Goal: Task Accomplishment & Management: Manage account settings

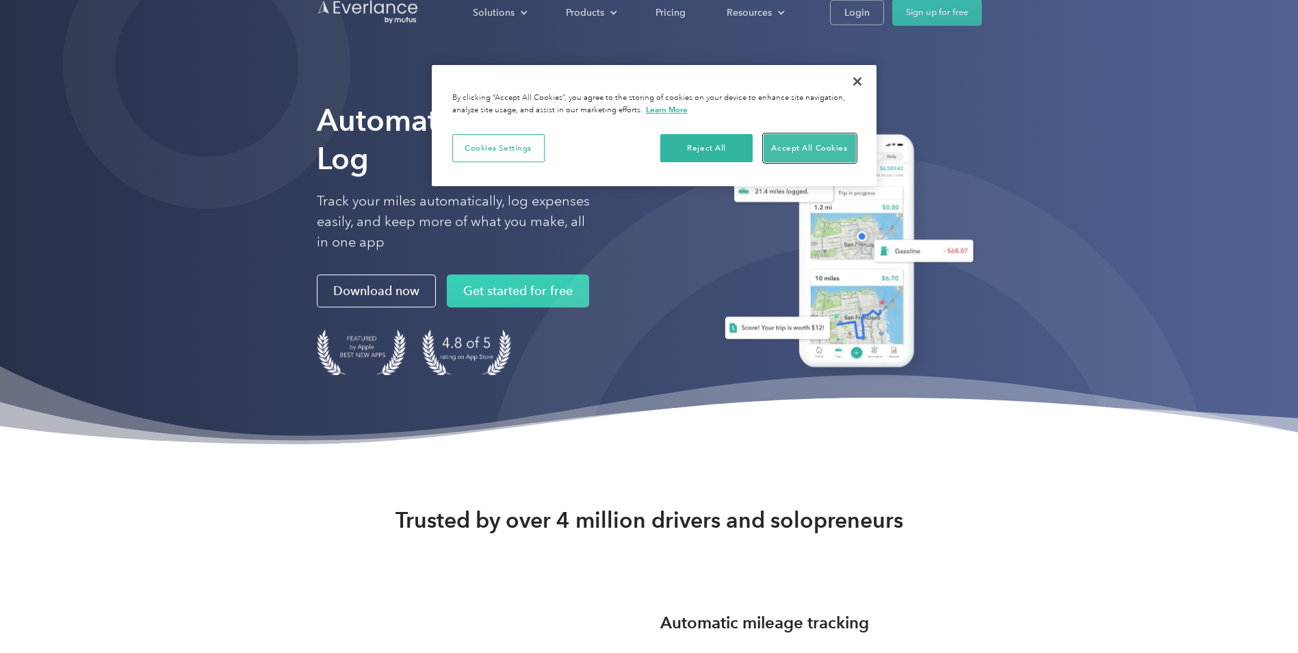
click at [806, 138] on button "Accept All Cookies" at bounding box center [810, 148] width 92 height 29
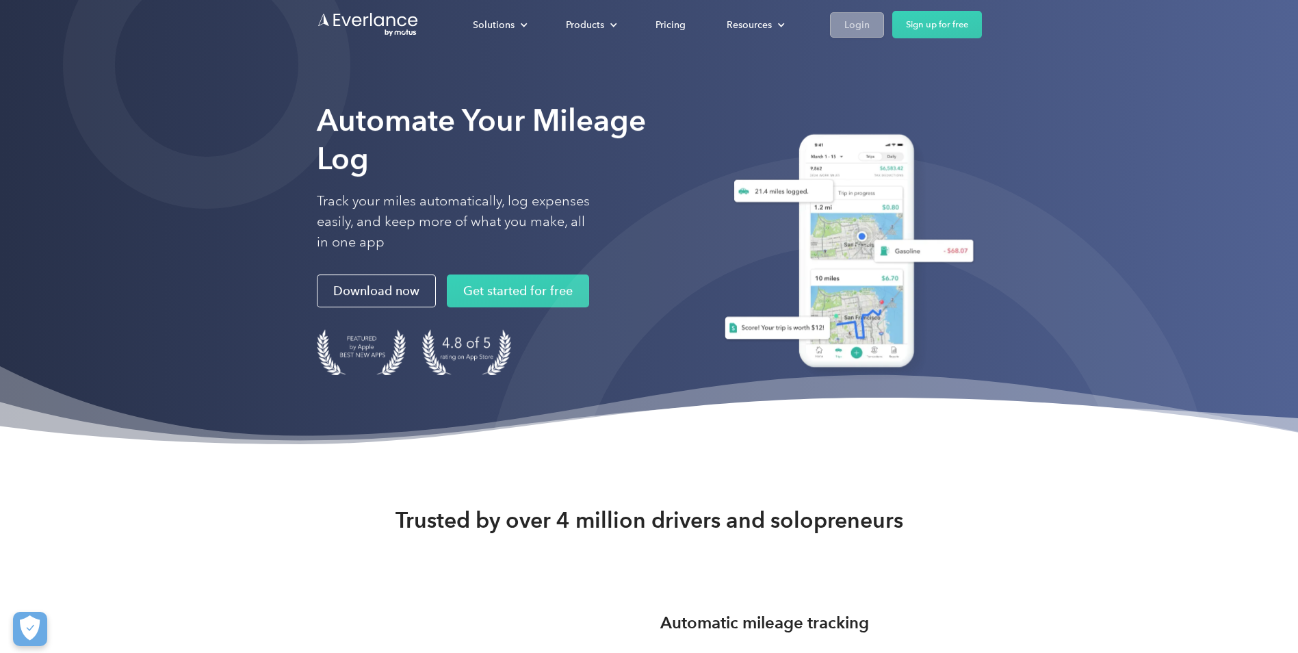
click at [847, 14] on link "Login" at bounding box center [857, 24] width 54 height 25
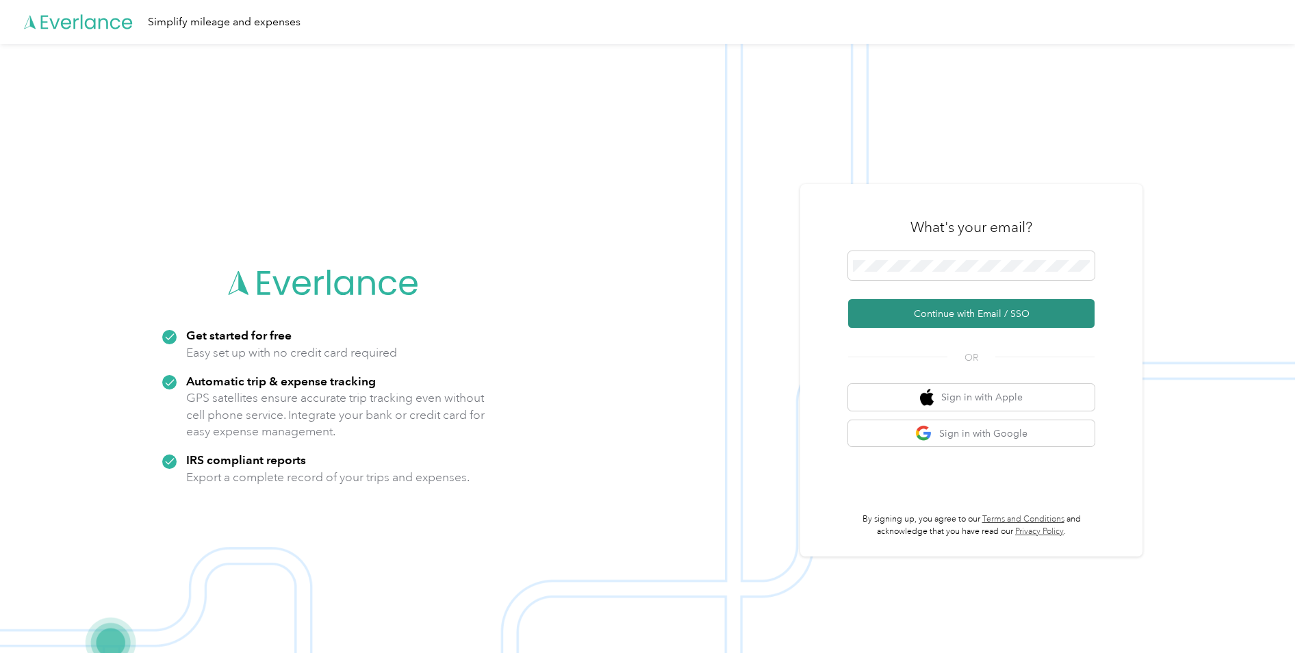
click at [992, 318] on button "Continue with Email / SSO" at bounding box center [971, 313] width 246 height 29
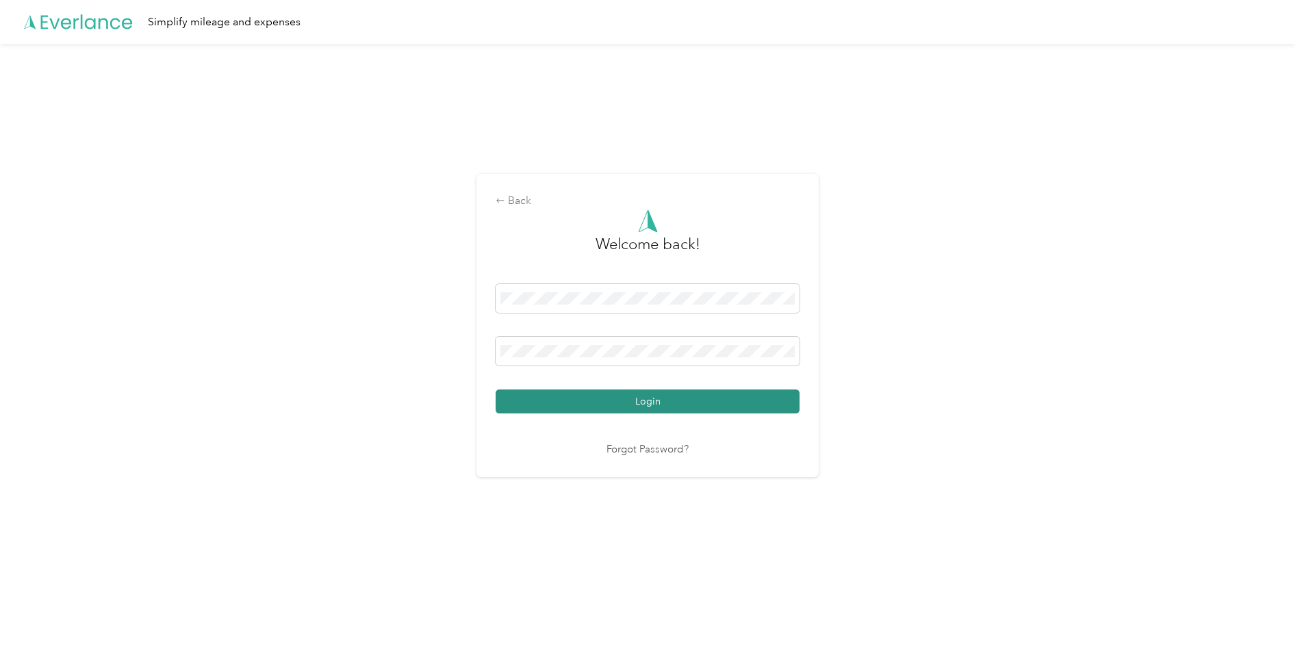
click at [647, 404] on button "Login" at bounding box center [647, 401] width 304 height 24
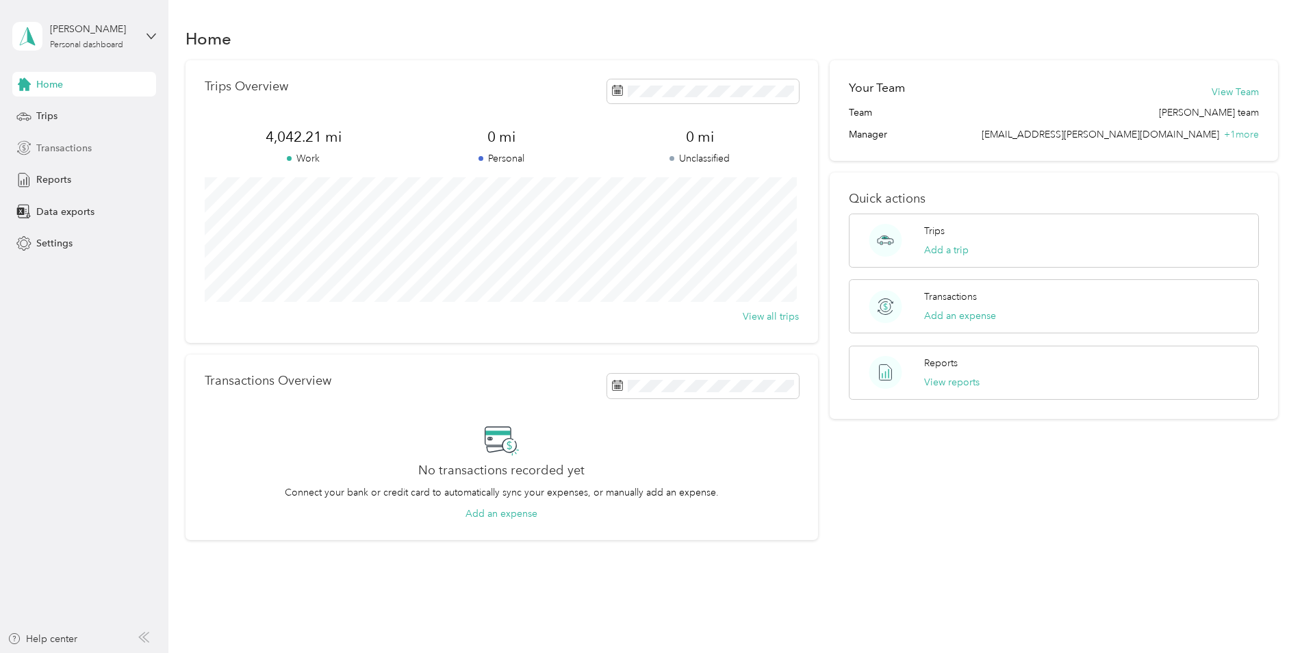
click at [49, 147] on span "Transactions" at bounding box center [63, 148] width 55 height 14
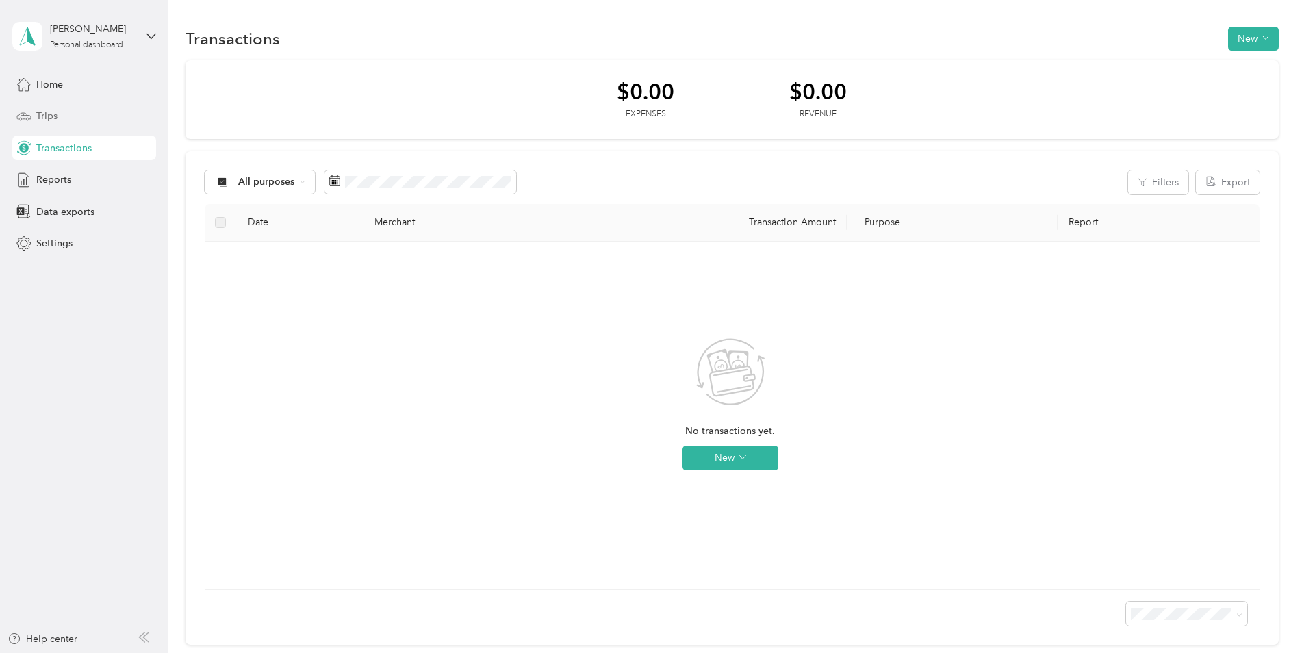
click at [63, 113] on div "Trips" at bounding box center [84, 116] width 144 height 25
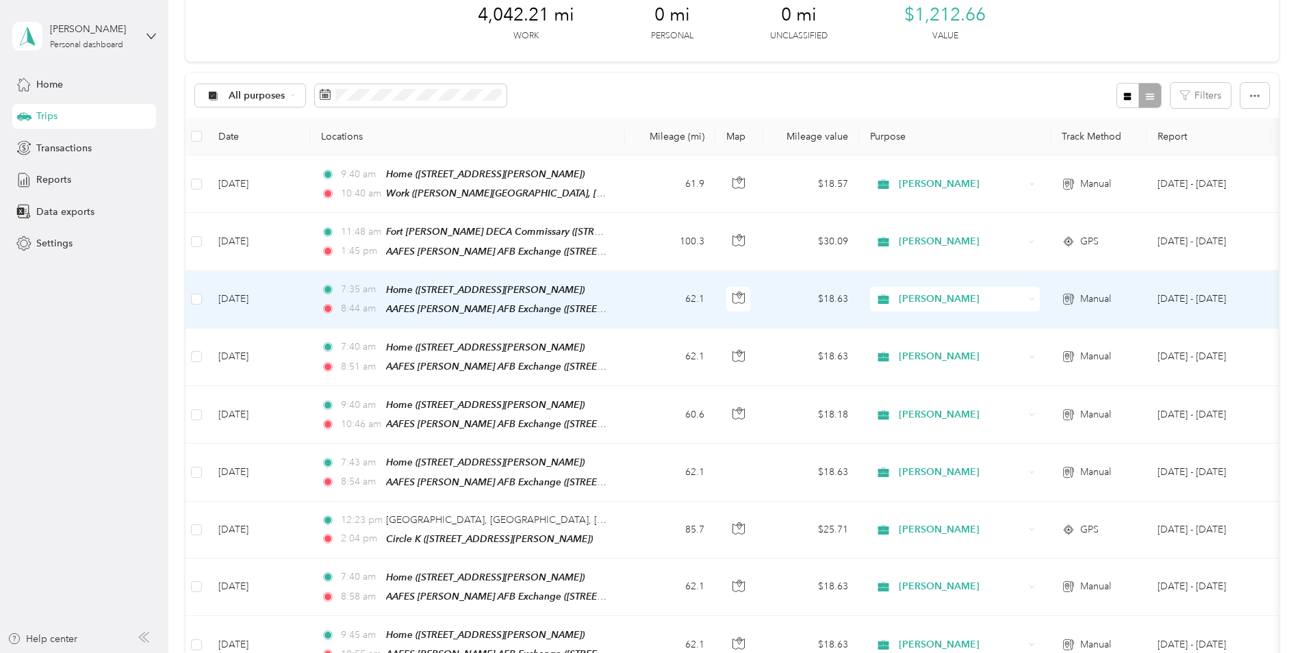
scroll to position [68, 0]
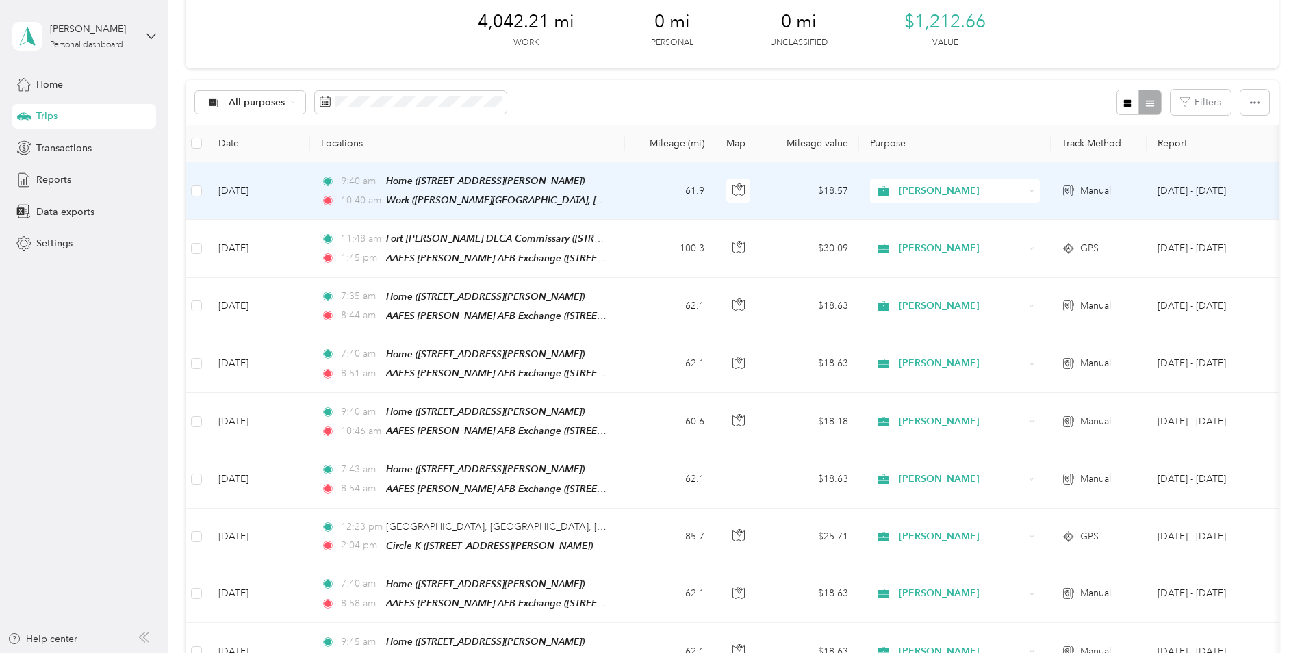
click at [1081, 192] on span "Manual" at bounding box center [1095, 190] width 31 height 15
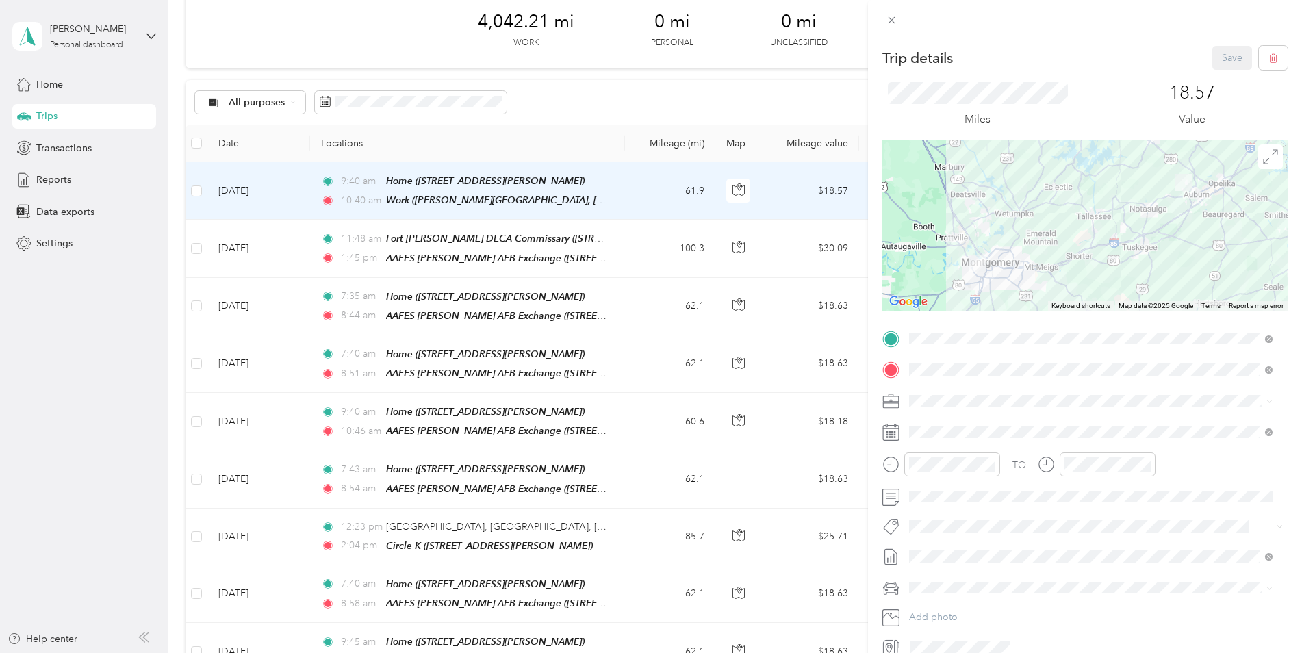
click at [966, 597] on span at bounding box center [1095, 588] width 383 height 22
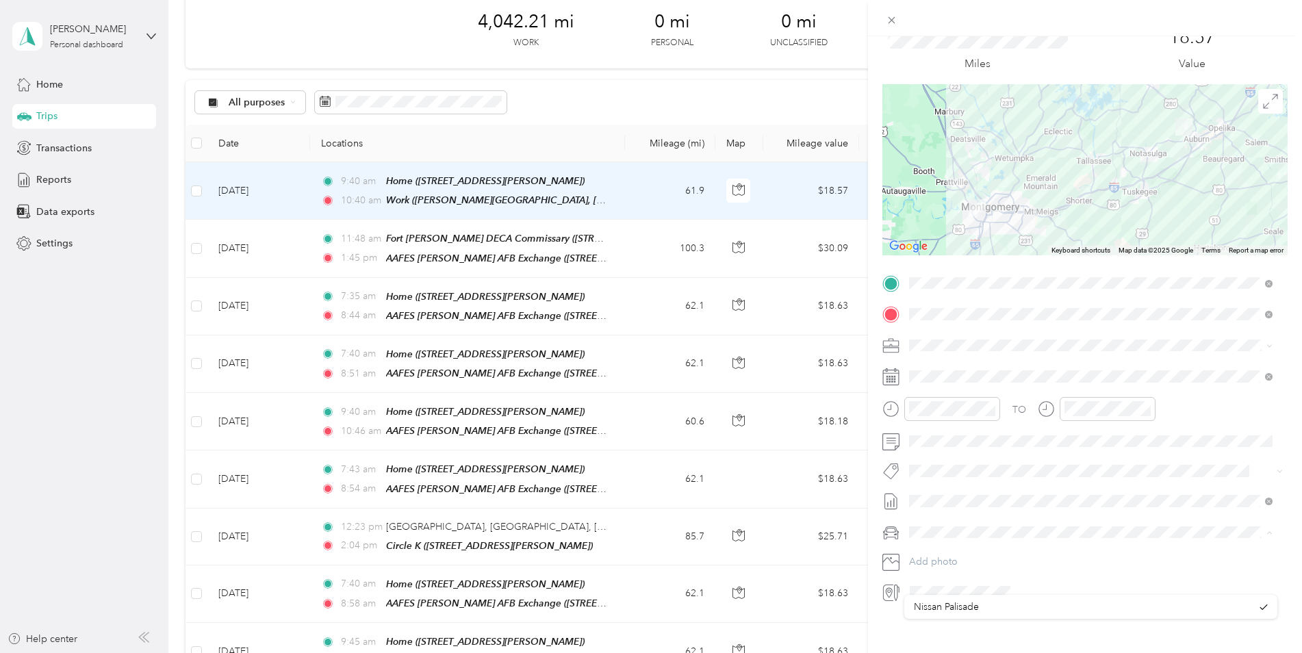
scroll to position [66, 0]
click at [951, 544] on span "Nissan Palisade" at bounding box center [946, 544] width 65 height 12
click at [892, 528] on icon at bounding box center [891, 530] width 10 height 4
click at [457, 241] on div "Trip details Save This trip cannot be edited because it is either under review,…" at bounding box center [651, 326] width 1302 height 653
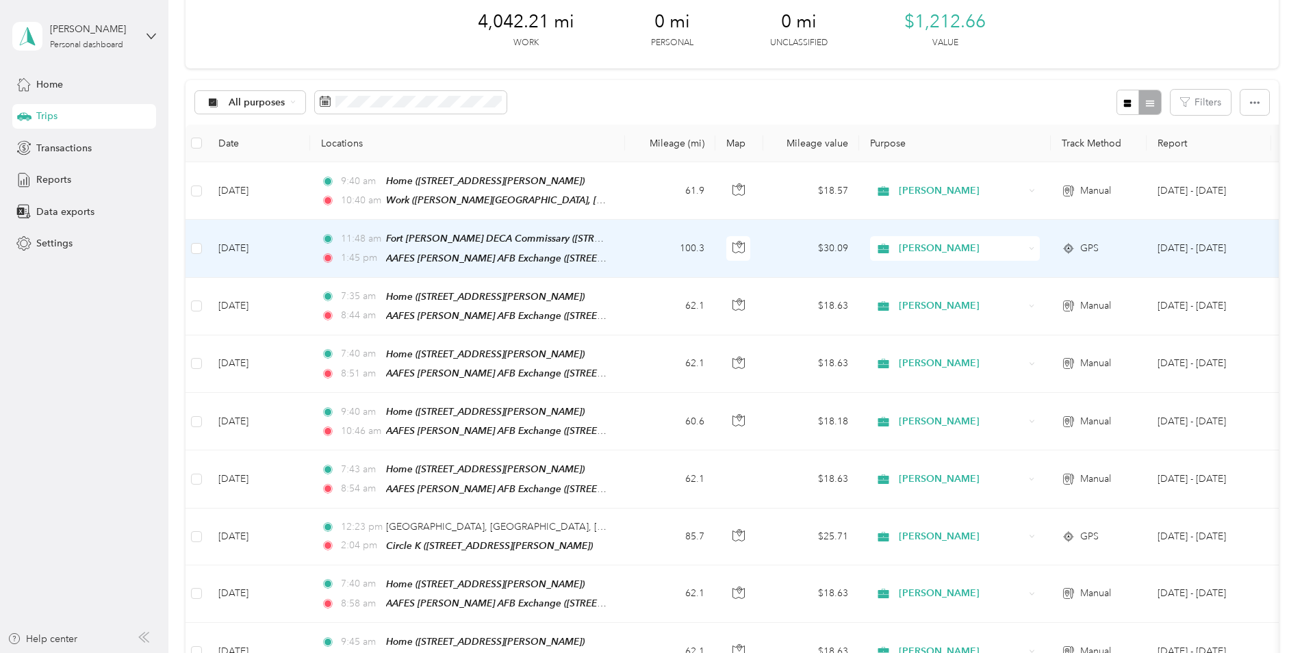
click at [1067, 252] on div "GPS" at bounding box center [1098, 248] width 74 height 15
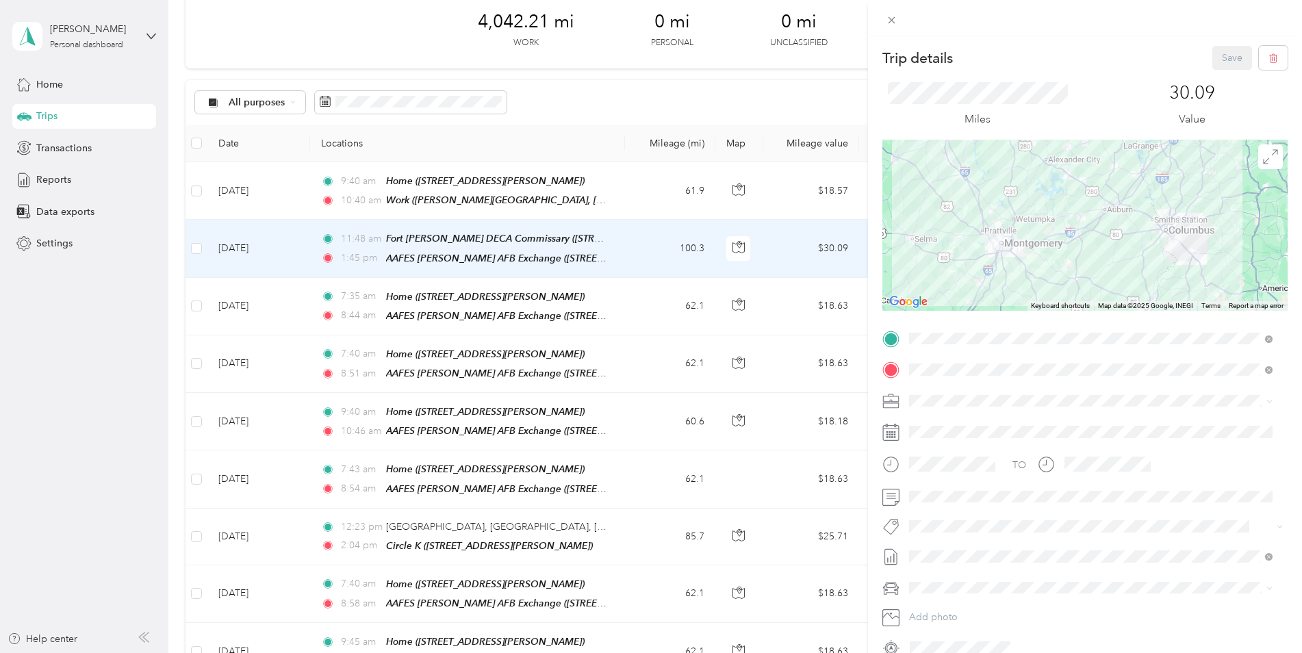
click at [52, 179] on div "Trip details Save This trip cannot be edited because it is either under review,…" at bounding box center [651, 326] width 1302 height 653
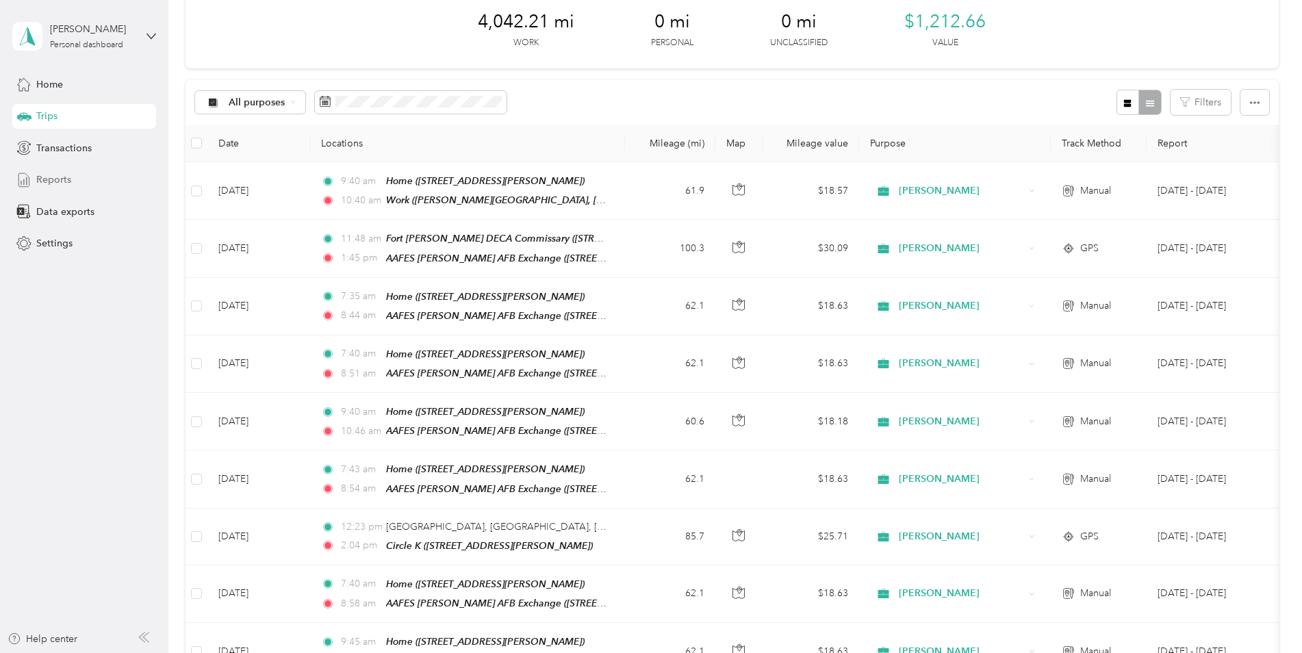
click at [47, 179] on span "Reports" at bounding box center [53, 179] width 35 height 14
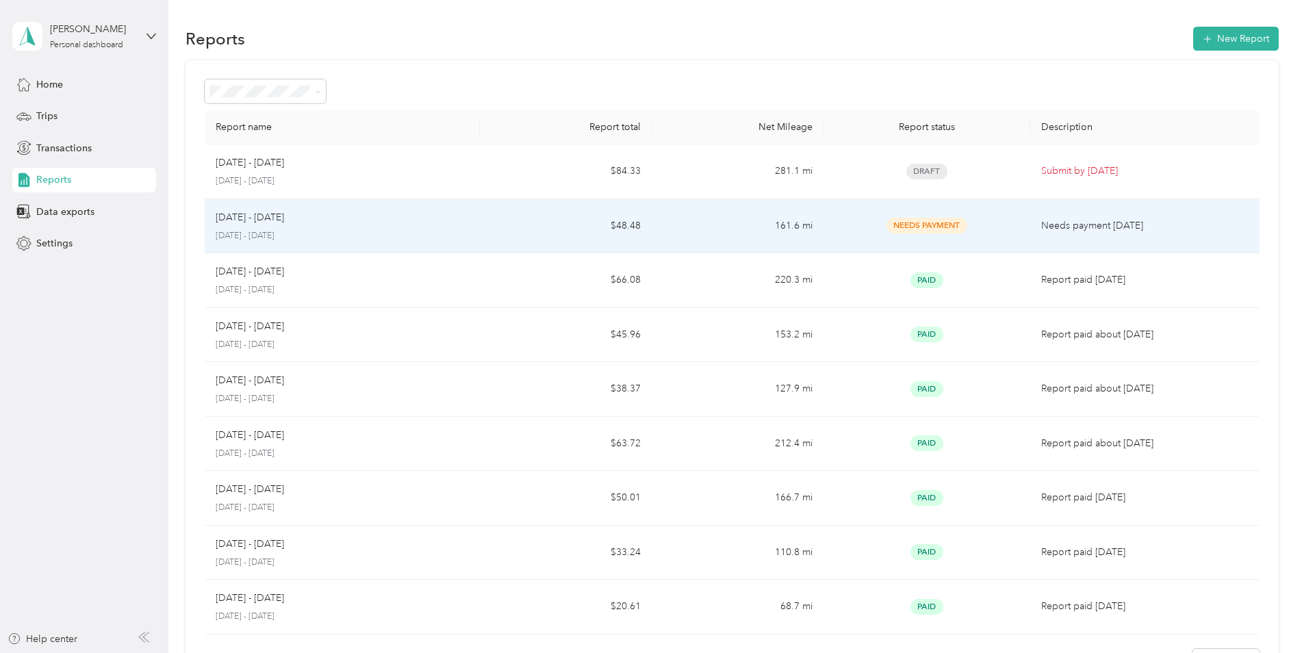
click at [929, 224] on span "Needs Payment" at bounding box center [926, 226] width 81 height 16
